Goal: Find specific page/section: Find specific page/section

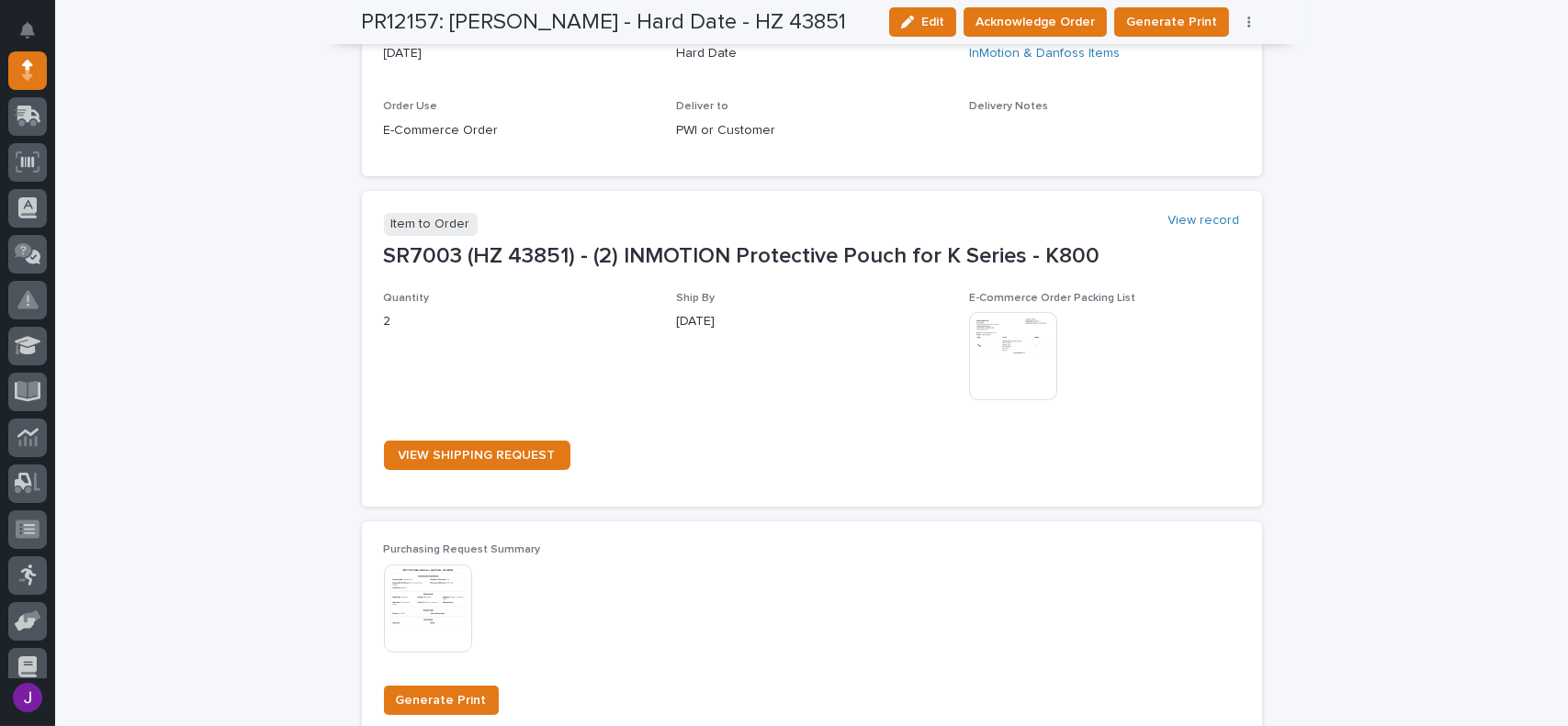
scroll to position [918, 0]
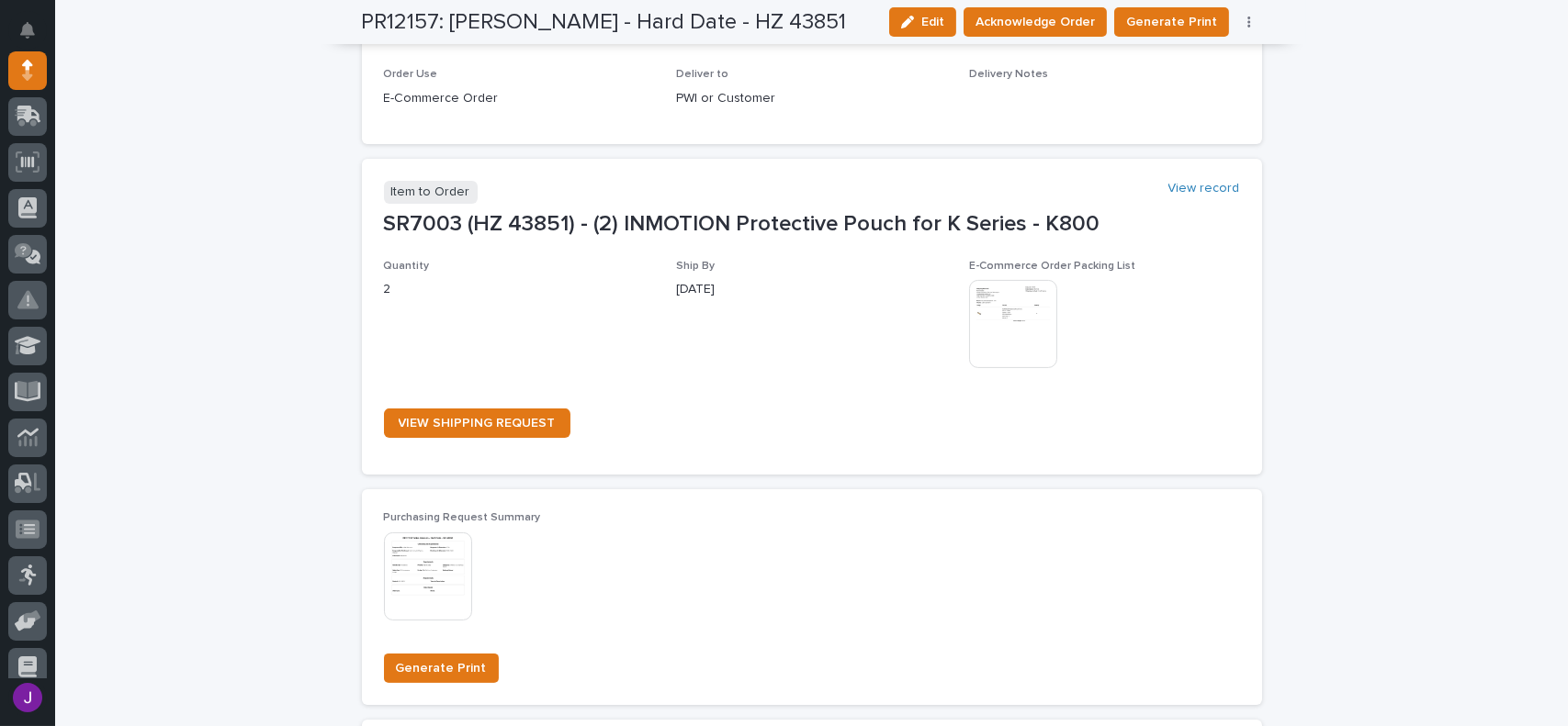
click at [1020, 351] on img at bounding box center [1013, 324] width 88 height 88
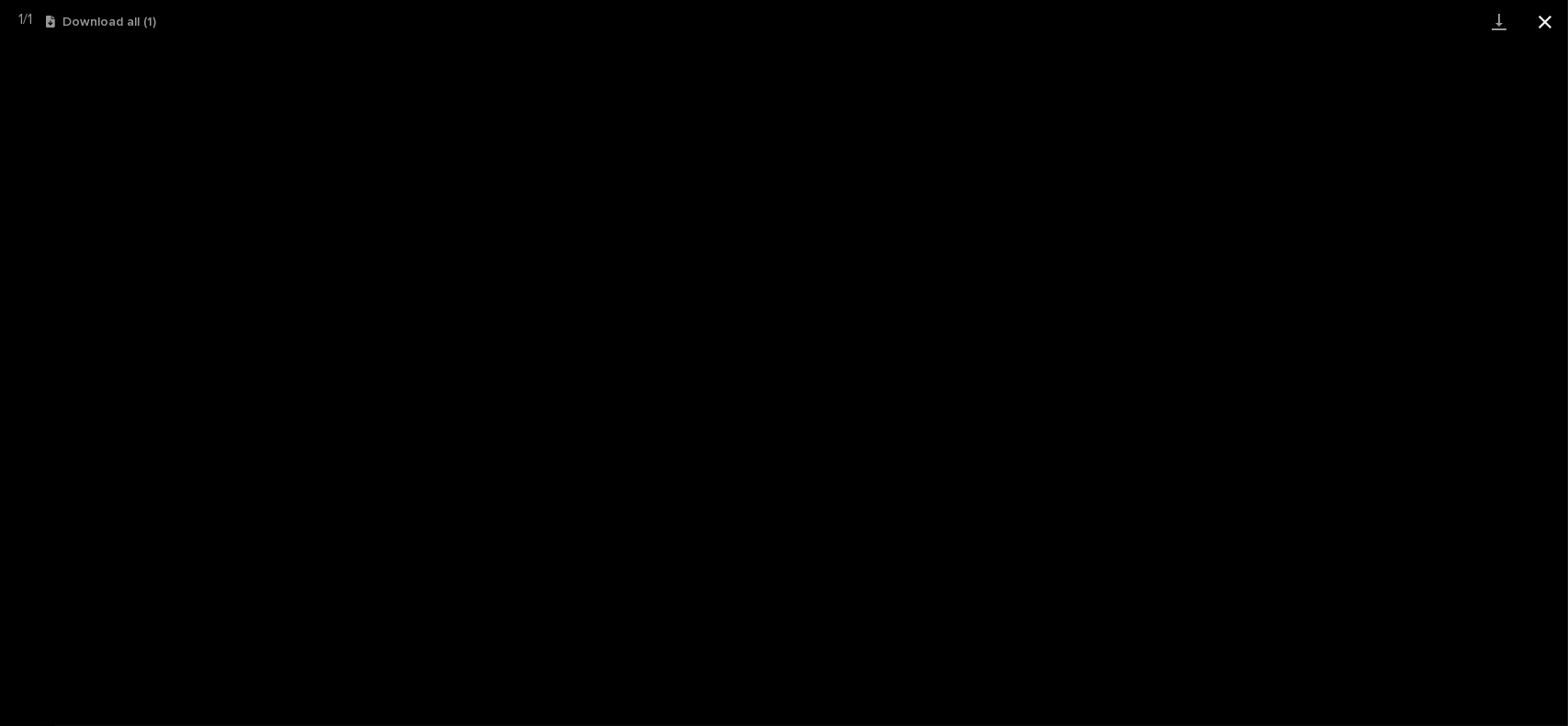
click at [1554, 31] on button "Close gallery" at bounding box center [1545, 21] width 46 height 43
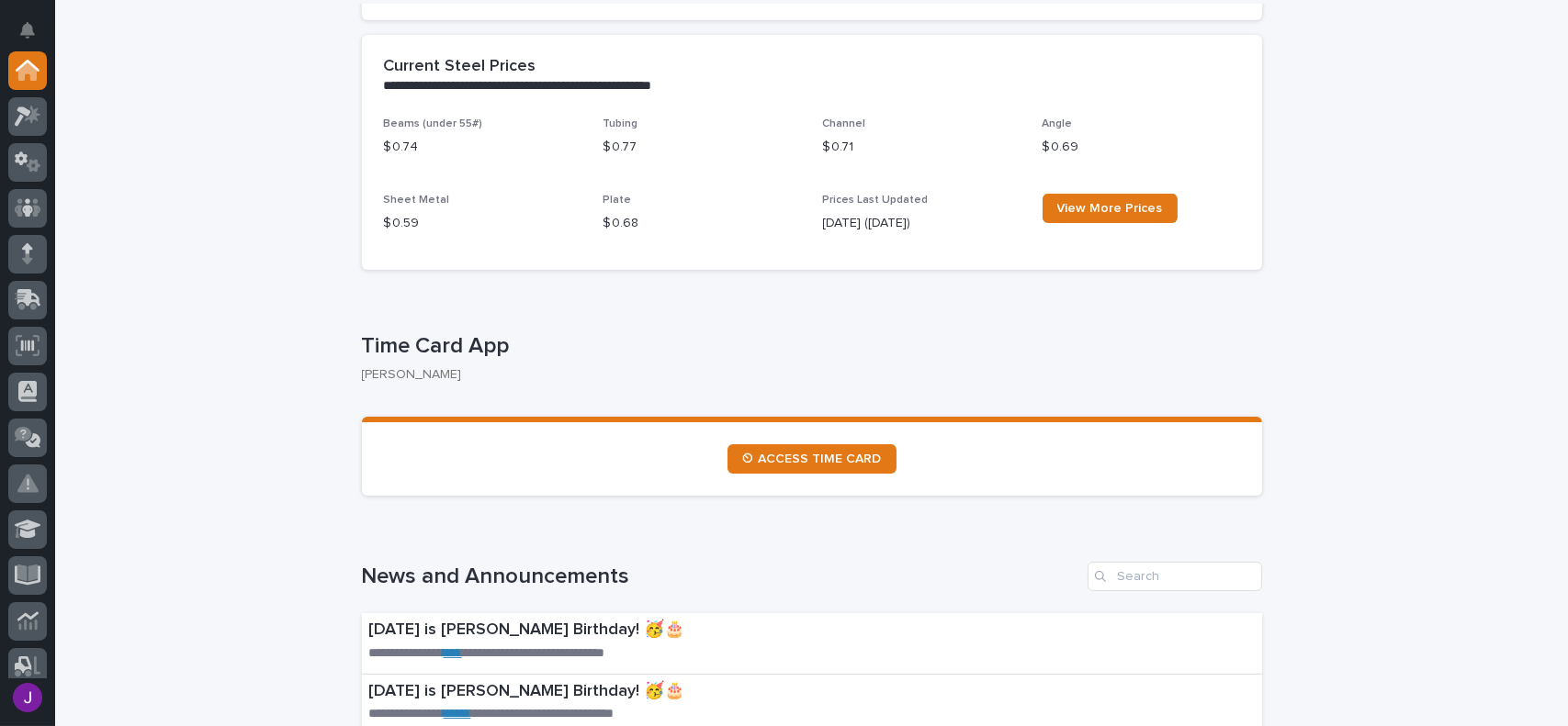
scroll to position [735, 0]
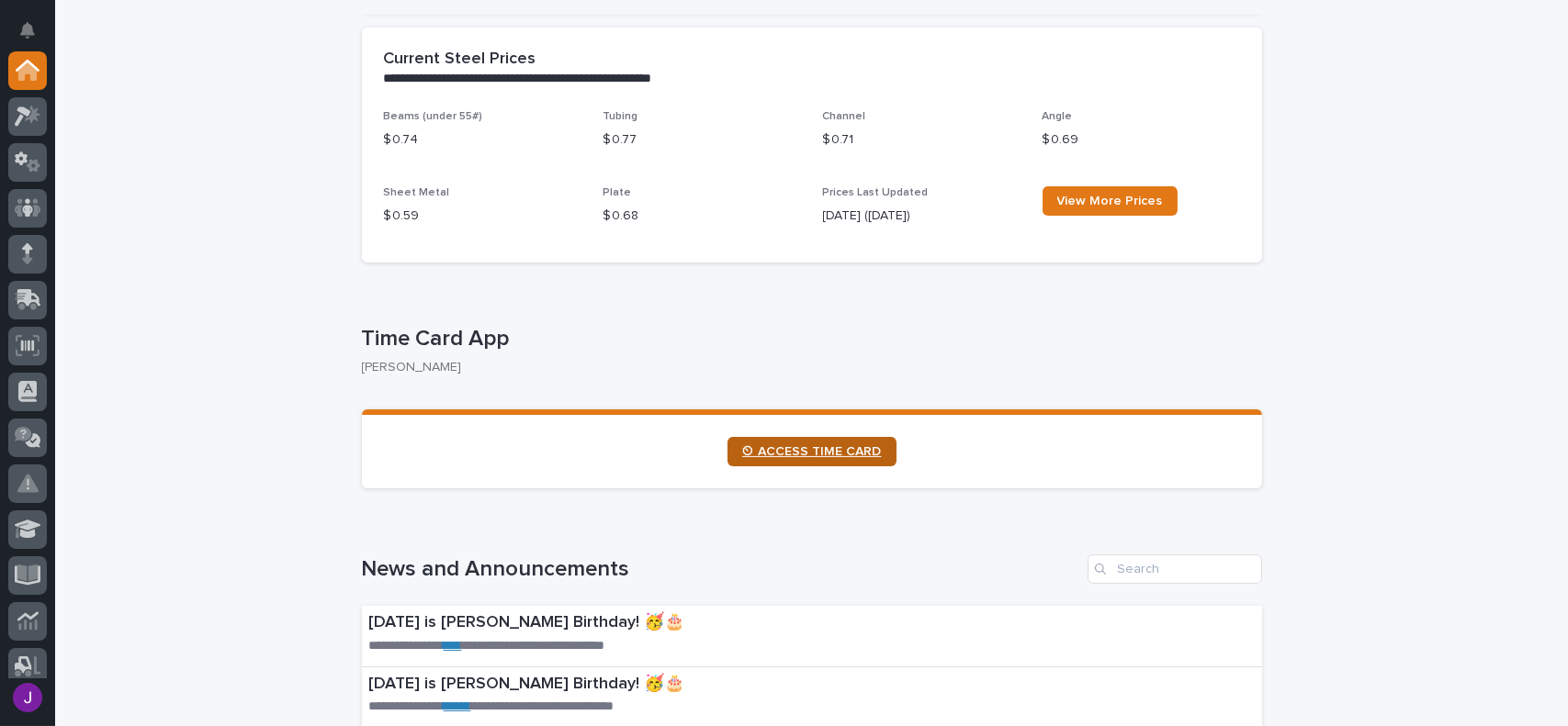
click at [853, 454] on span "⏲ ACCESS TIME CARD" at bounding box center [811, 451] width 140 height 13
